Goal: Complete application form: Complete application form

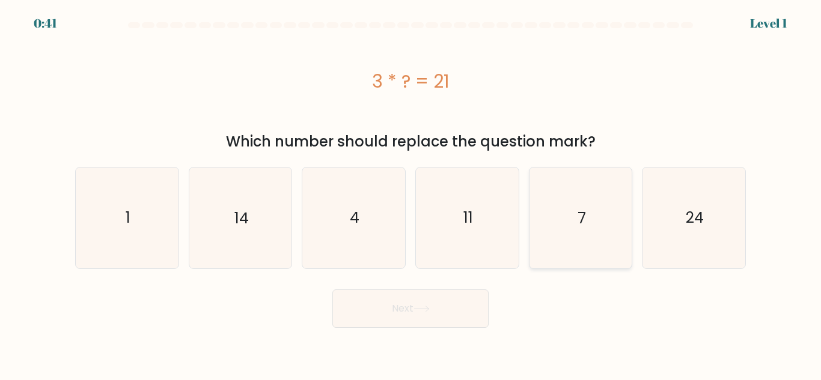
click at [567, 228] on icon "7" at bounding box center [580, 218] width 100 height 100
click at [411, 194] on input "e. 7" at bounding box center [410, 192] width 1 height 3
radio input "true"
click at [447, 302] on button "Next" at bounding box center [410, 309] width 156 height 38
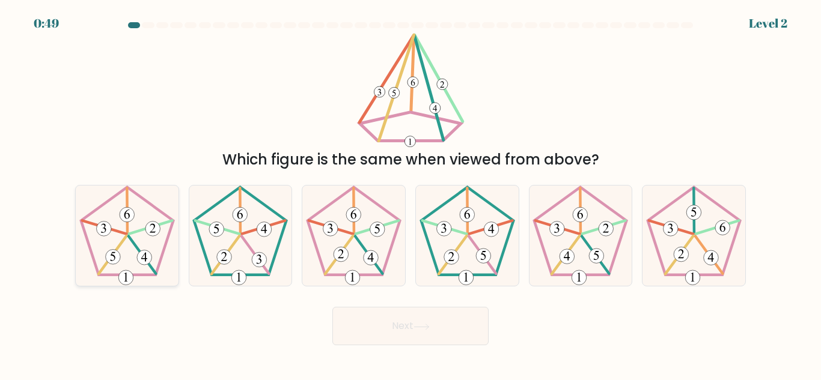
click at [133, 264] on icon at bounding box center [127, 236] width 100 height 100
click at [410, 194] on input "a." at bounding box center [410, 192] width 1 height 3
radio input "true"
click at [426, 328] on icon at bounding box center [421, 327] width 16 height 7
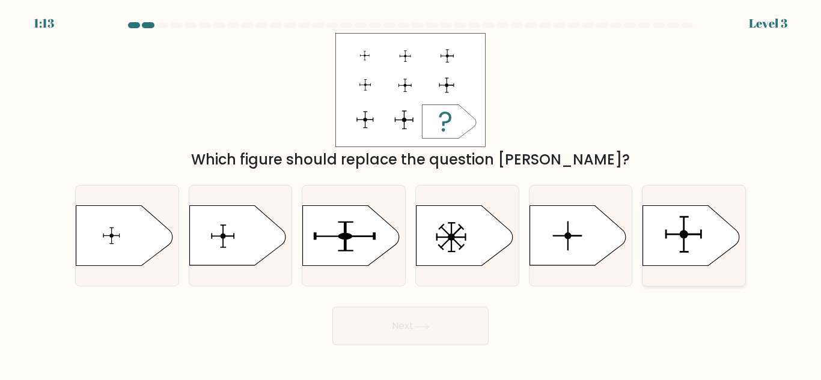
click at [665, 242] on icon at bounding box center [691, 236] width 96 height 60
click at [411, 194] on input "f." at bounding box center [410, 192] width 1 height 3
radio input "true"
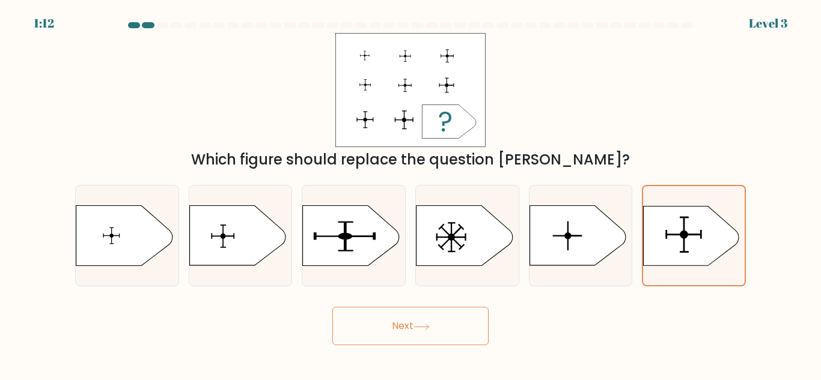
click at [402, 329] on button "Next" at bounding box center [410, 326] width 156 height 38
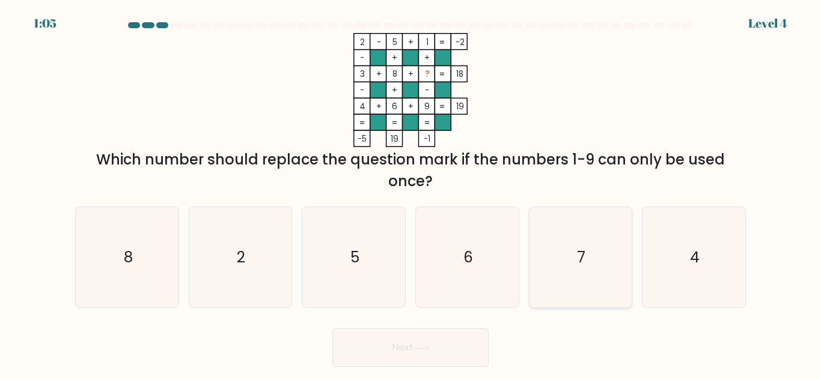
click at [577, 267] on icon "7" at bounding box center [580, 257] width 100 height 100
click at [411, 194] on input "e. 7" at bounding box center [410, 192] width 1 height 3
radio input "true"
click at [434, 364] on button "Next" at bounding box center [410, 348] width 156 height 38
click at [441, 350] on button "Next" at bounding box center [410, 348] width 156 height 38
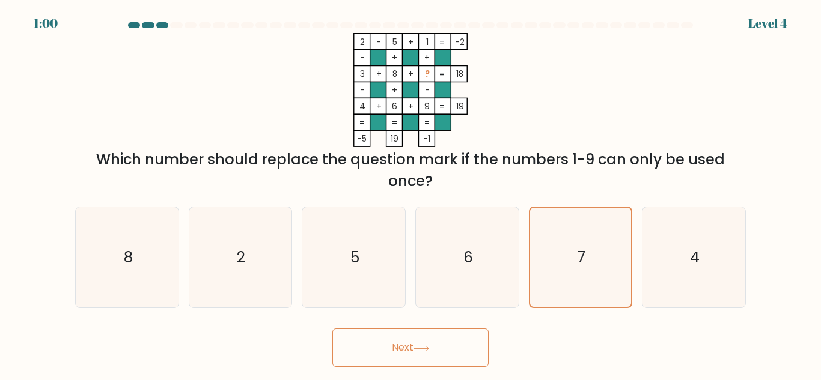
click at [442, 344] on button "Next" at bounding box center [410, 348] width 156 height 38
click at [419, 347] on icon at bounding box center [421, 349] width 16 height 7
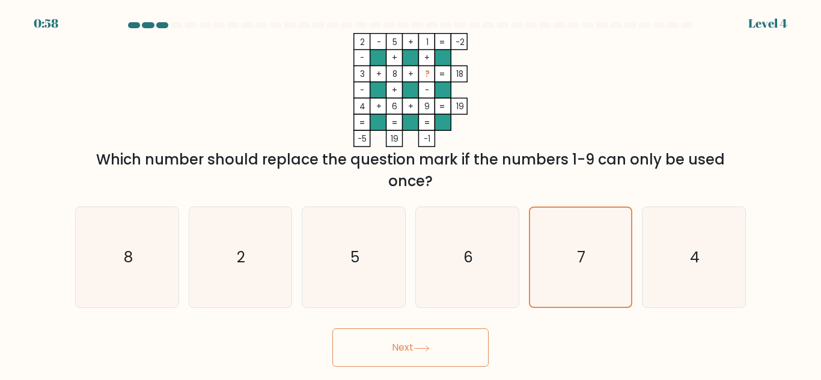
click at [419, 347] on icon at bounding box center [421, 349] width 16 height 7
click at [568, 272] on icon "7" at bounding box center [580, 257] width 99 height 99
click at [411, 194] on input "e. 7" at bounding box center [410, 192] width 1 height 3
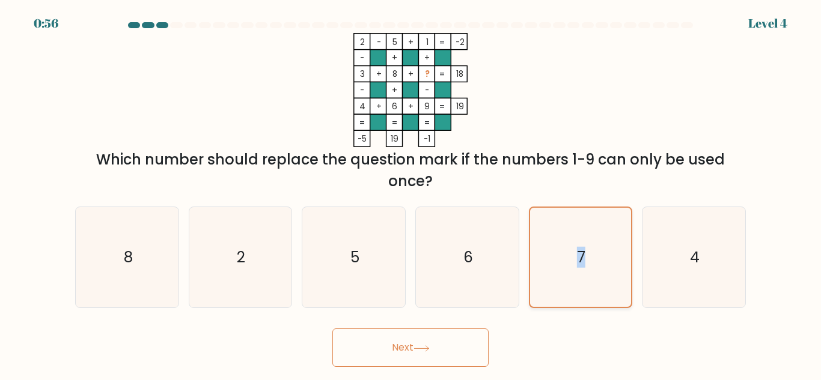
click at [568, 272] on icon "7" at bounding box center [580, 257] width 99 height 99
click at [411, 194] on input "e. 7" at bounding box center [410, 192] width 1 height 3
click at [451, 340] on button "Next" at bounding box center [410, 348] width 156 height 38
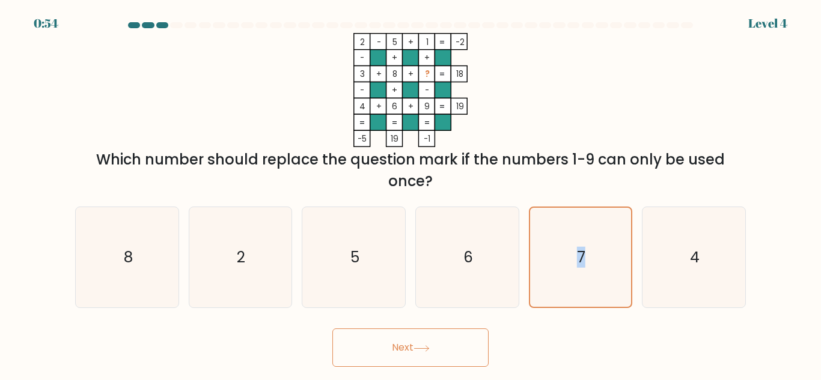
click at [451, 340] on button "Next" at bounding box center [410, 348] width 156 height 38
click at [432, 343] on button "Next" at bounding box center [410, 348] width 156 height 38
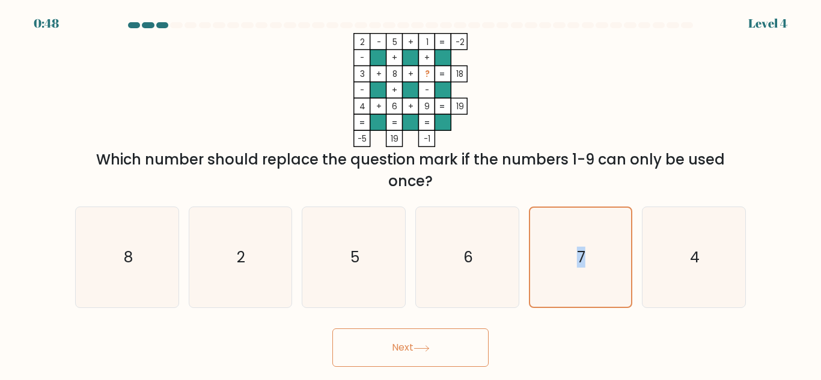
click at [432, 343] on button "Next" at bounding box center [410, 348] width 156 height 38
click at [404, 344] on button "Next" at bounding box center [410, 348] width 156 height 38
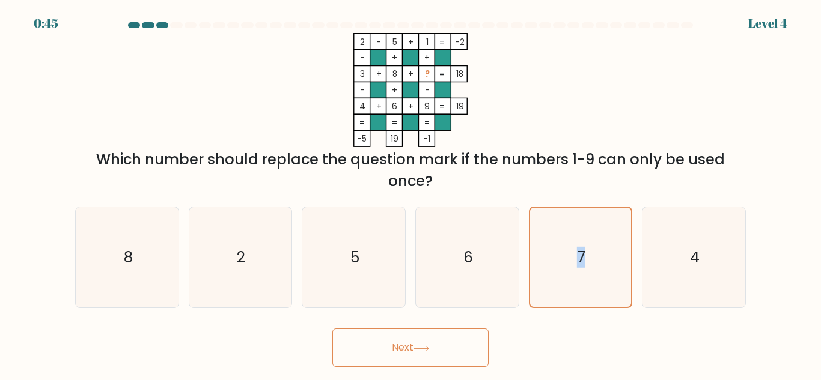
click at [404, 344] on button "Next" at bounding box center [410, 348] width 156 height 38
click at [620, 255] on icon "7" at bounding box center [580, 257] width 99 height 99
click at [411, 194] on input "e. 7" at bounding box center [410, 192] width 1 height 3
click at [591, 266] on icon "7" at bounding box center [580, 257] width 99 height 99
click at [411, 194] on input "e. 7" at bounding box center [410, 192] width 1 height 3
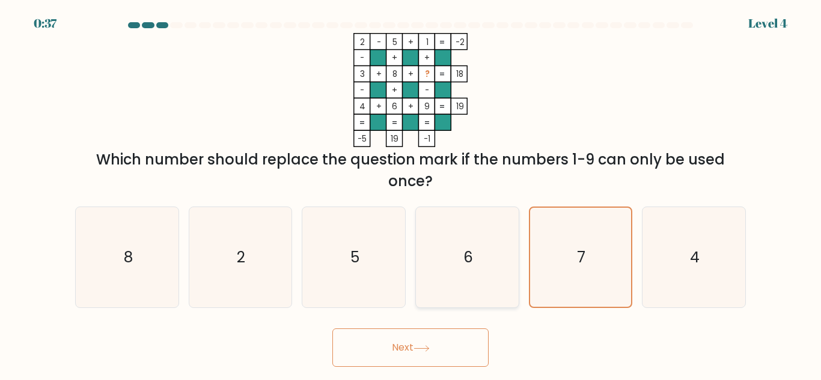
click at [439, 261] on icon "6" at bounding box center [467, 257] width 100 height 100
click at [411, 194] on input "d. 6" at bounding box center [410, 192] width 1 height 3
radio input "true"
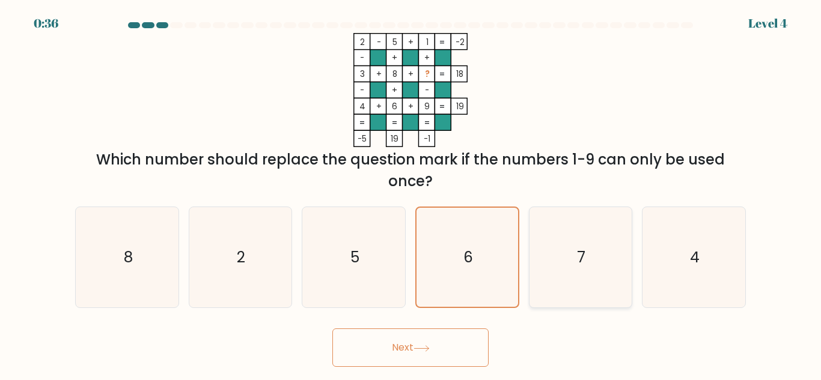
click at [570, 255] on icon "7" at bounding box center [580, 257] width 100 height 100
click at [411, 194] on input "e. 7" at bounding box center [410, 192] width 1 height 3
radio input "true"
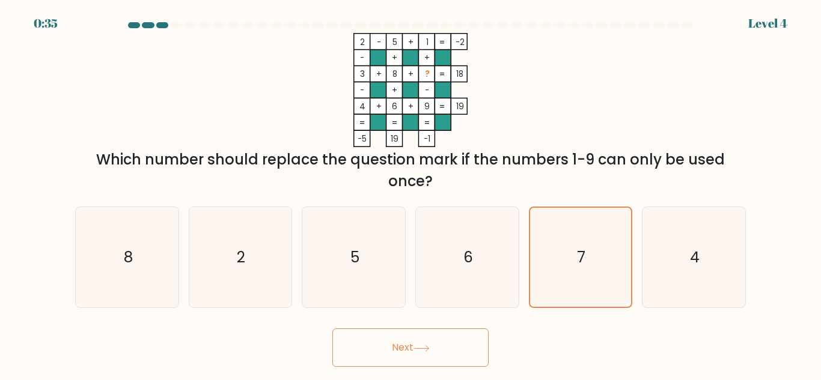
click at [417, 351] on icon at bounding box center [421, 349] width 16 height 7
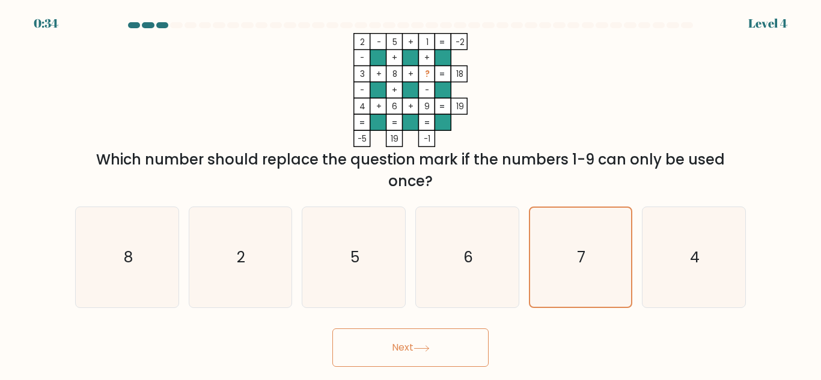
click at [417, 351] on icon at bounding box center [421, 349] width 16 height 7
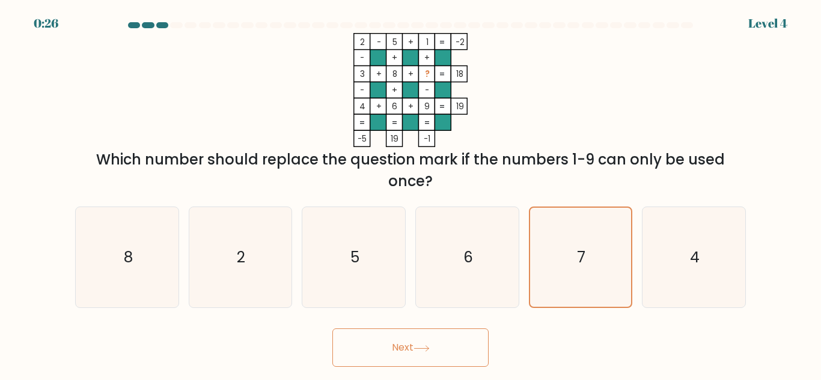
click at [394, 334] on button "Next" at bounding box center [410, 348] width 156 height 38
drag, startPoint x: 394, startPoint y: 334, endPoint x: 73, endPoint y: 59, distance: 421.9
click at [389, 332] on button "Next" at bounding box center [410, 348] width 156 height 38
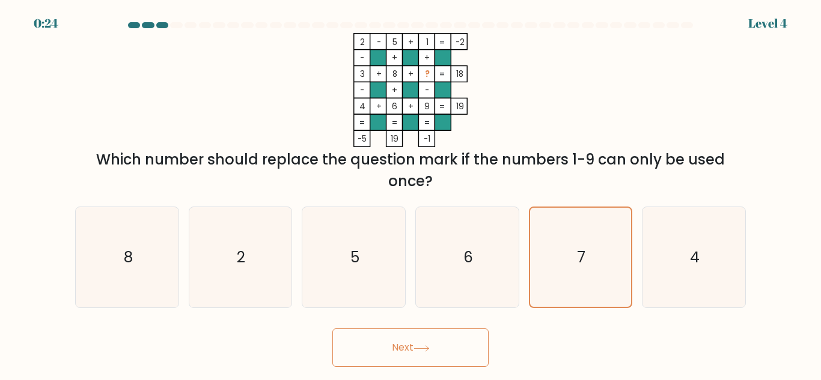
click at [176, 24] on div at bounding box center [176, 25] width 12 height 6
click at [159, 25] on div at bounding box center [162, 25] width 12 height 6
click at [151, 24] on div at bounding box center [148, 25] width 12 height 6
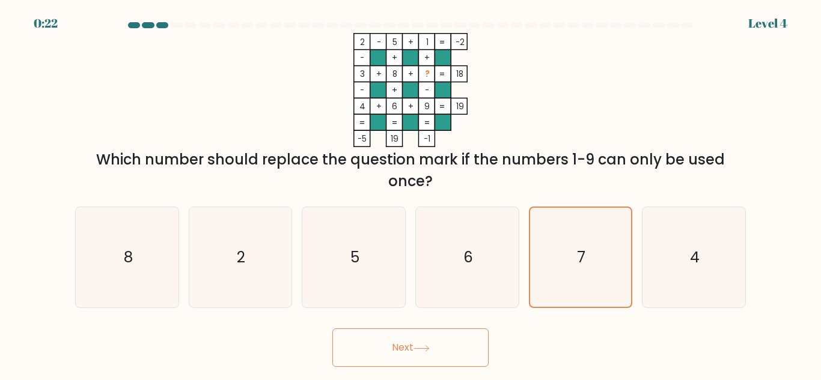
click at [121, 24] on div at bounding box center [410, 27] width 685 height 11
